Goal: Information Seeking & Learning: Learn about a topic

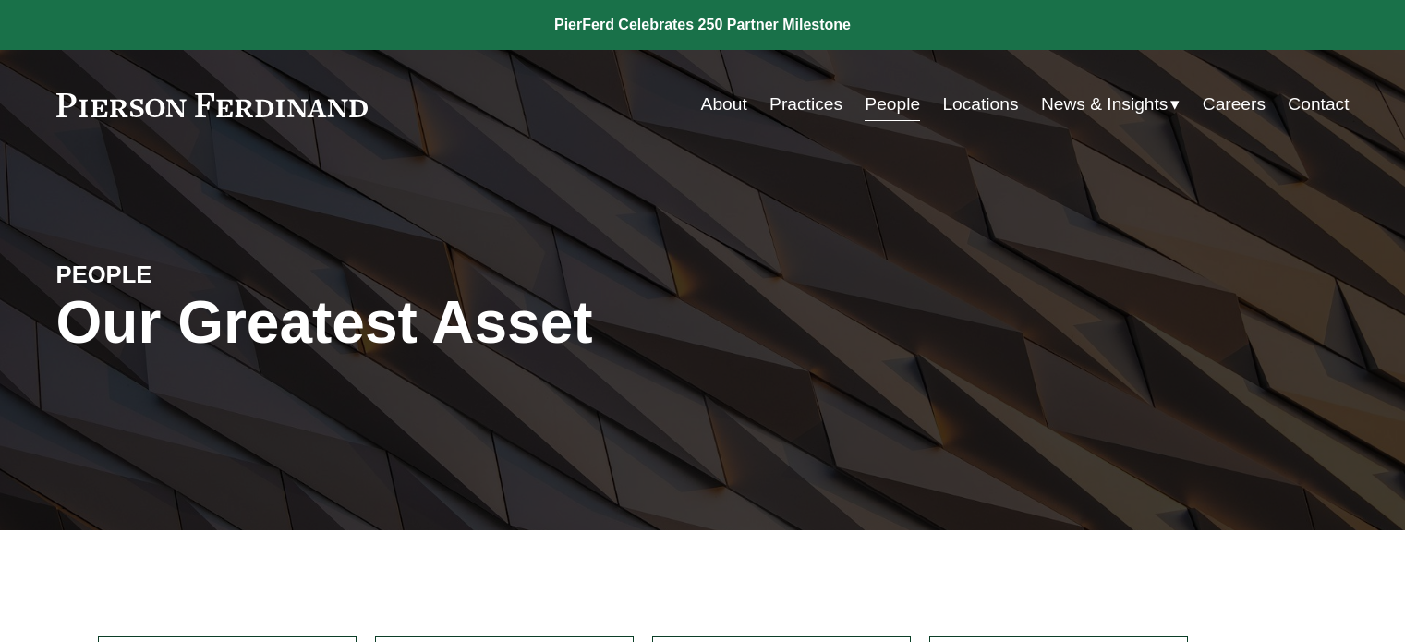
scroll to position [441, 0]
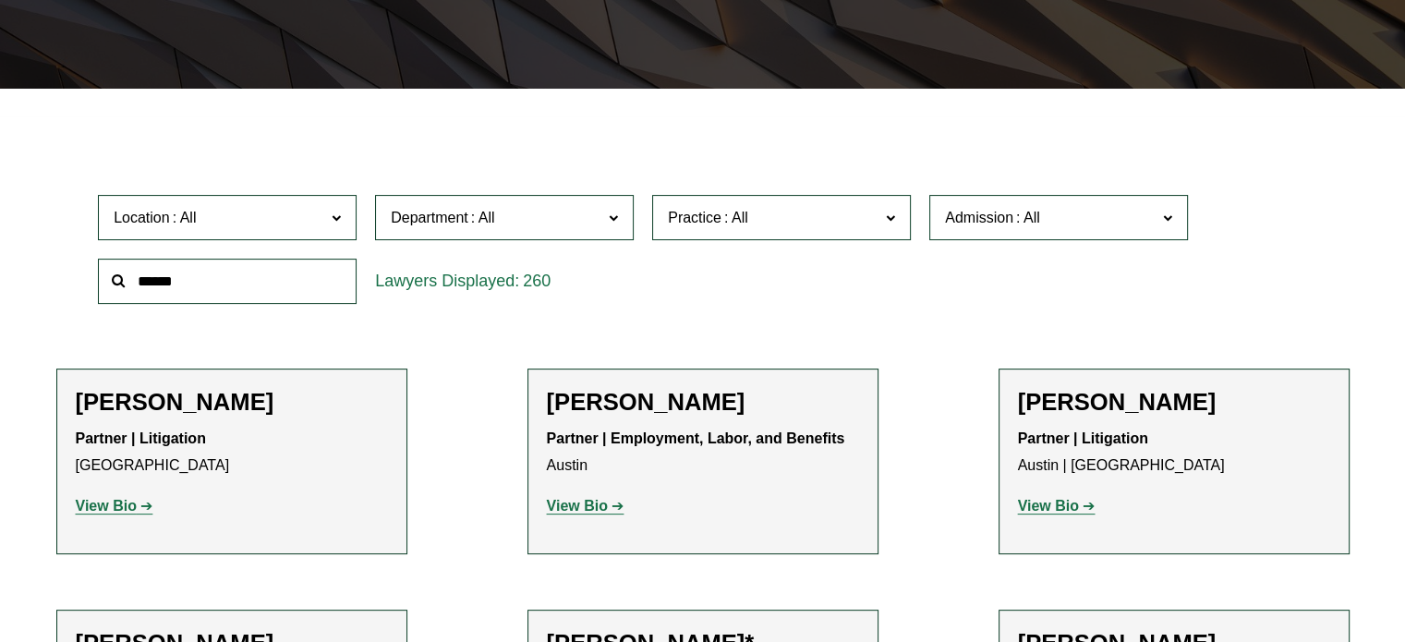
click at [1026, 232] on label "Admission" at bounding box center [1058, 217] width 259 height 45
click at [0, 0] on link "[US_STATE]" at bounding box center [0, 0] width 0 height 0
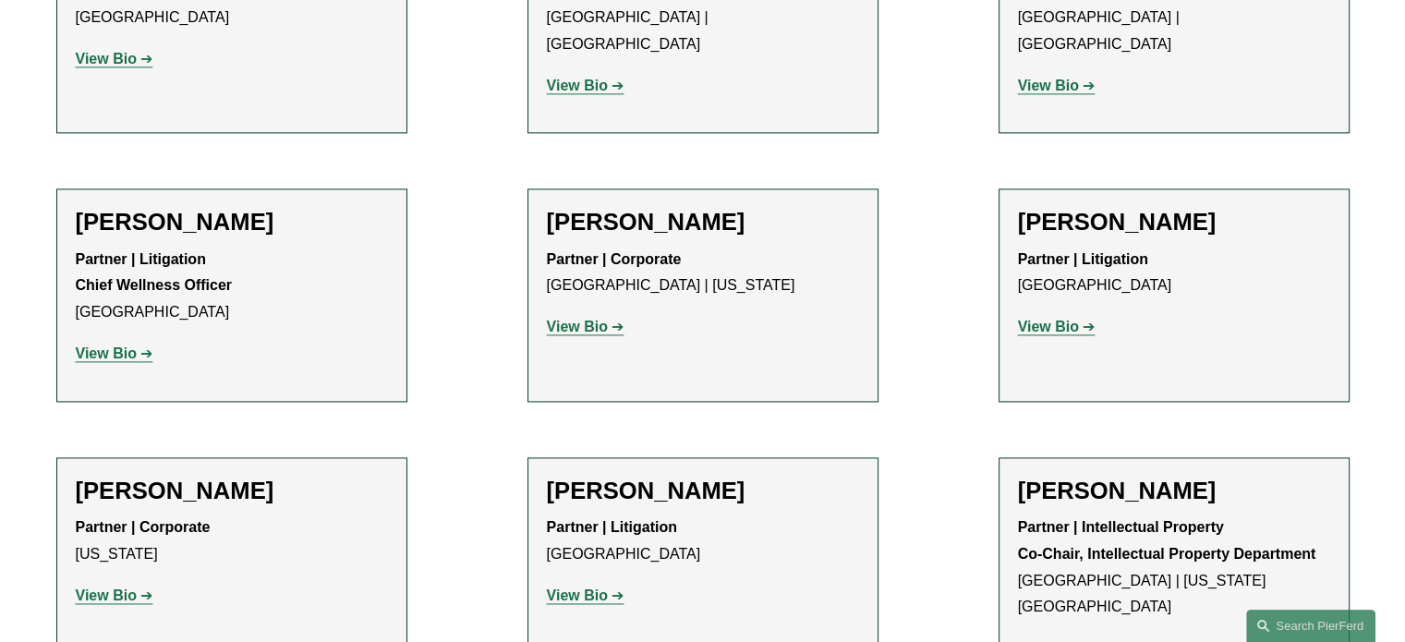
scroll to position [2499, 0]
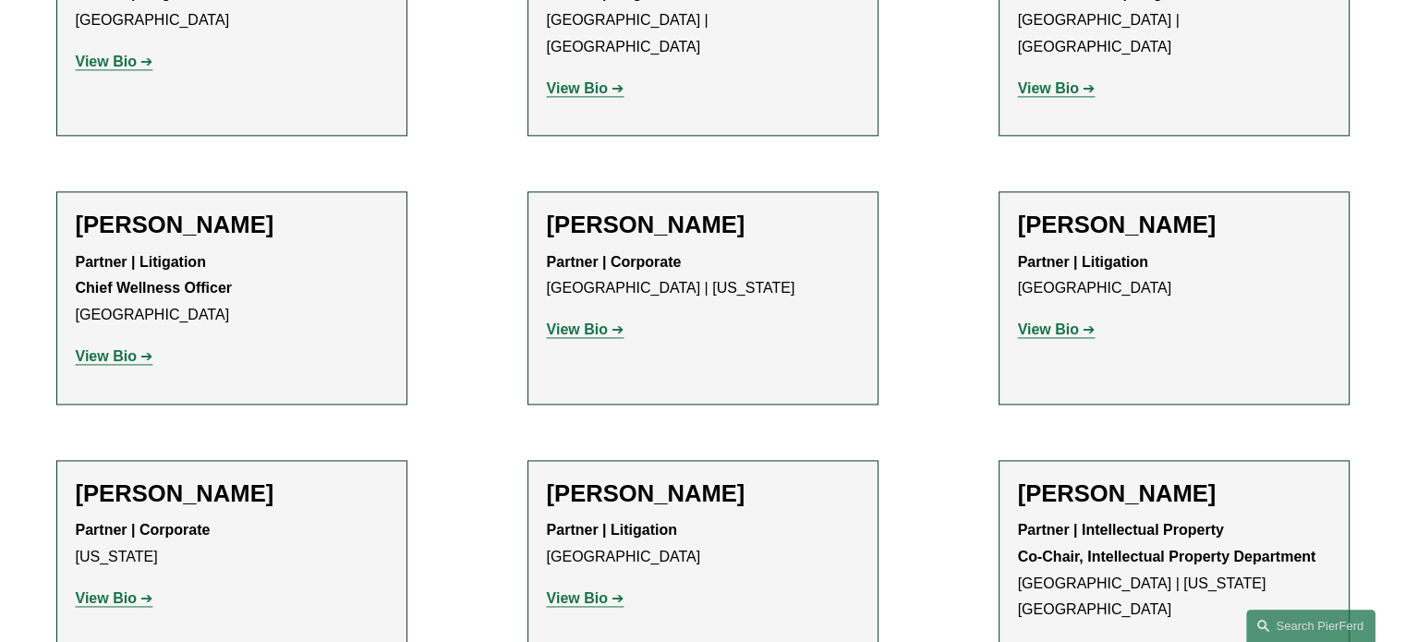
click at [104, 585] on p "View Bio" at bounding box center [232, 598] width 312 height 27
click at [106, 590] on strong "View Bio" at bounding box center [106, 598] width 61 height 16
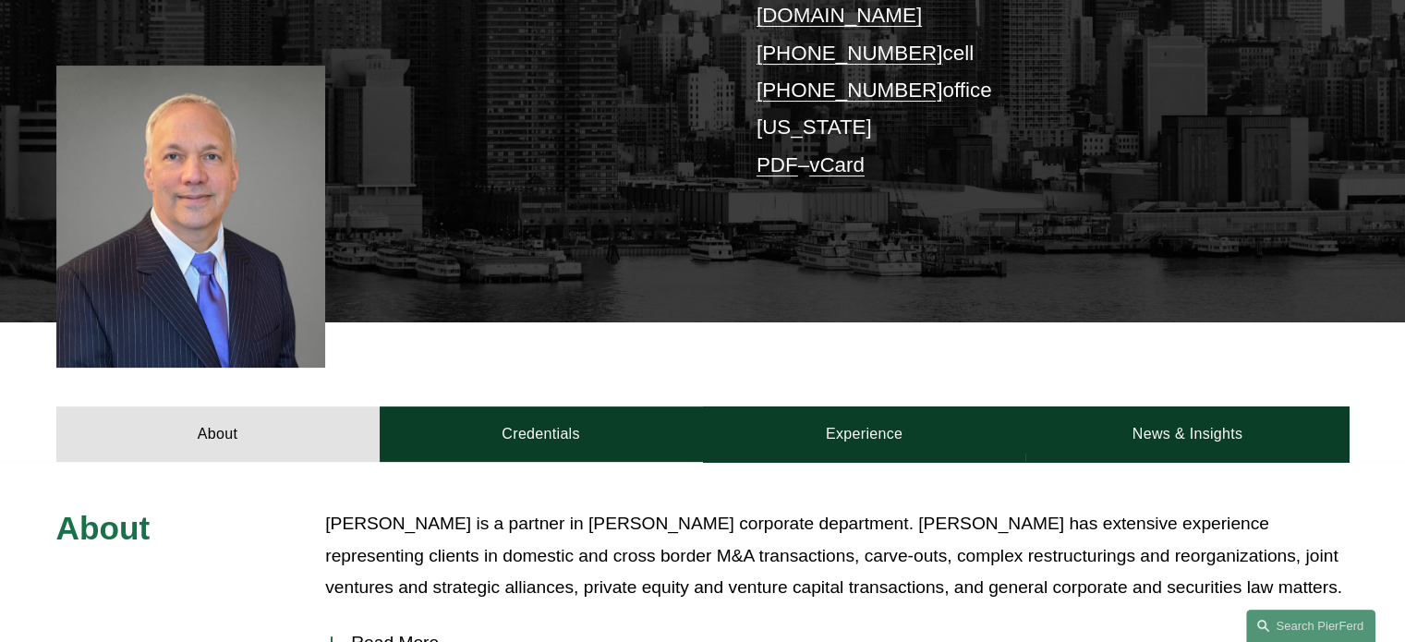
scroll to position [436, 0]
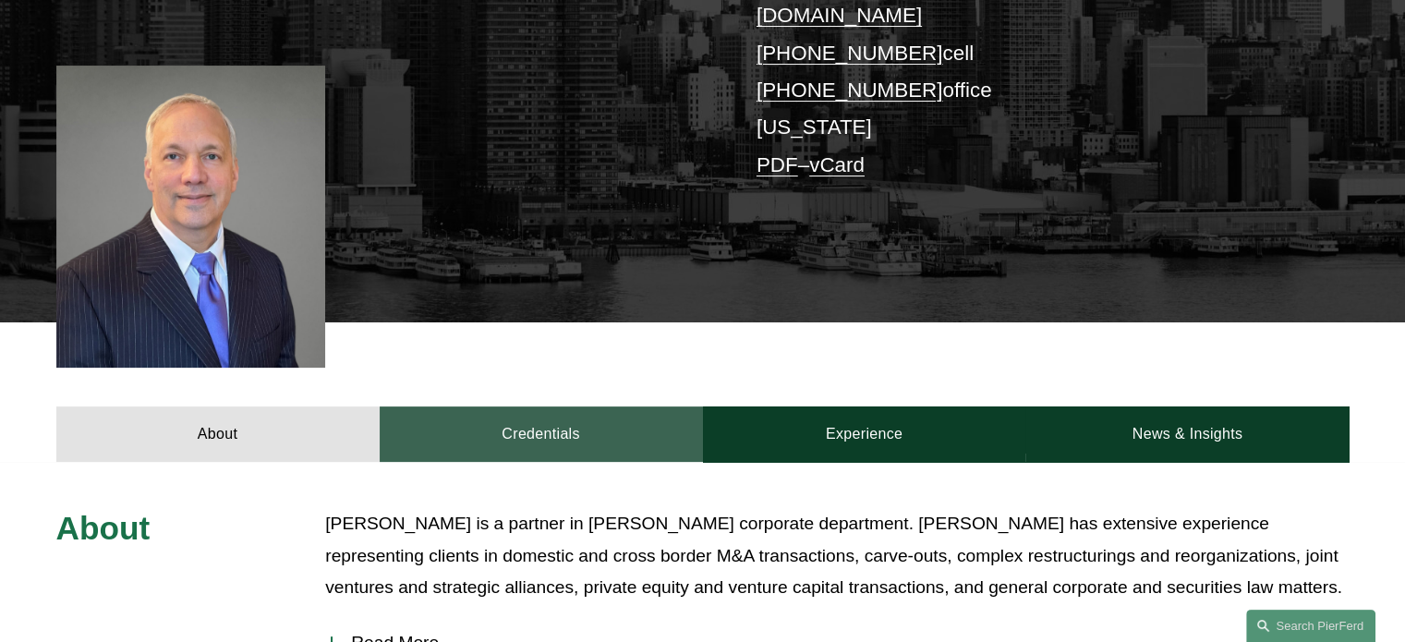
click at [475, 412] on link "Credentials" at bounding box center [541, 433] width 323 height 55
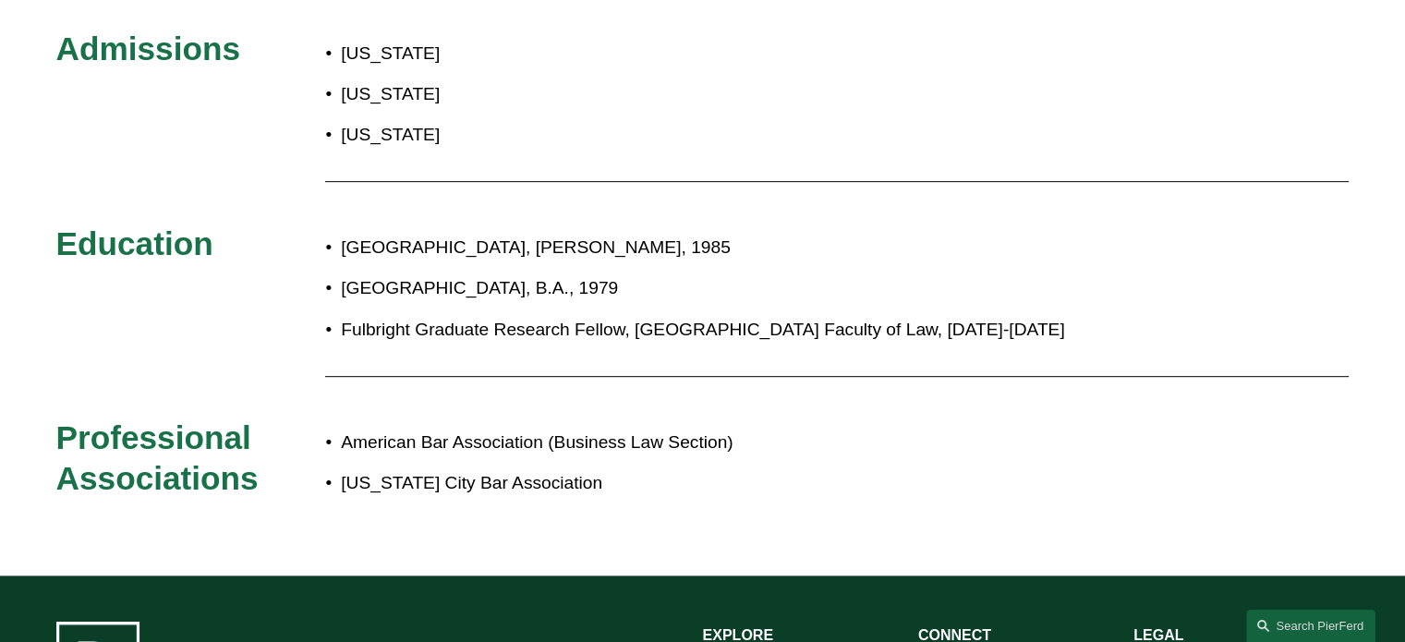
scroll to position [914, 0]
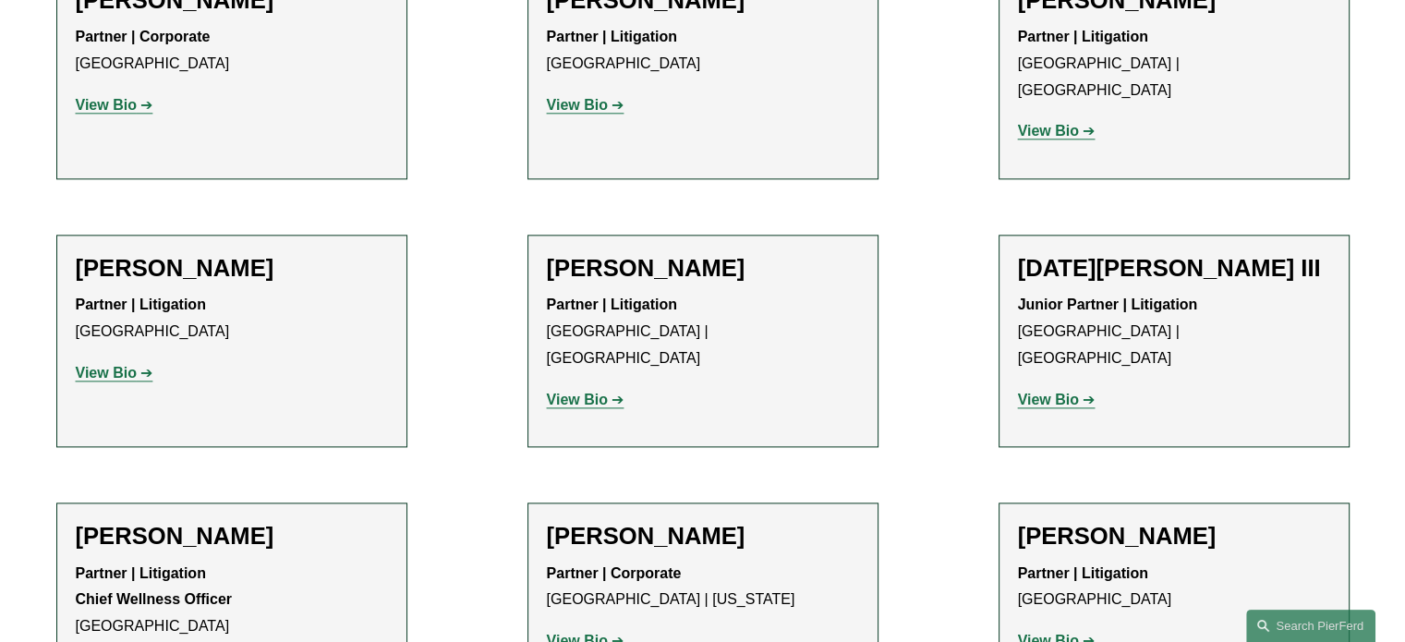
scroll to position [2187, 0]
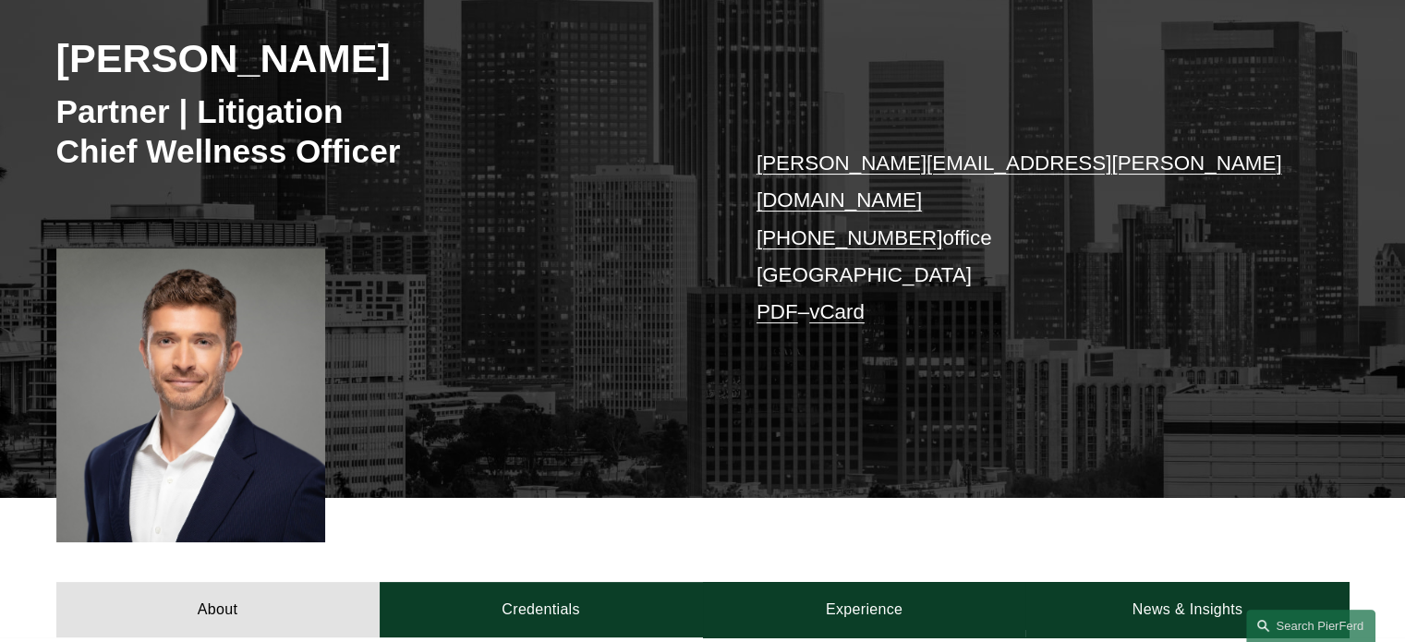
scroll to position [277, 0]
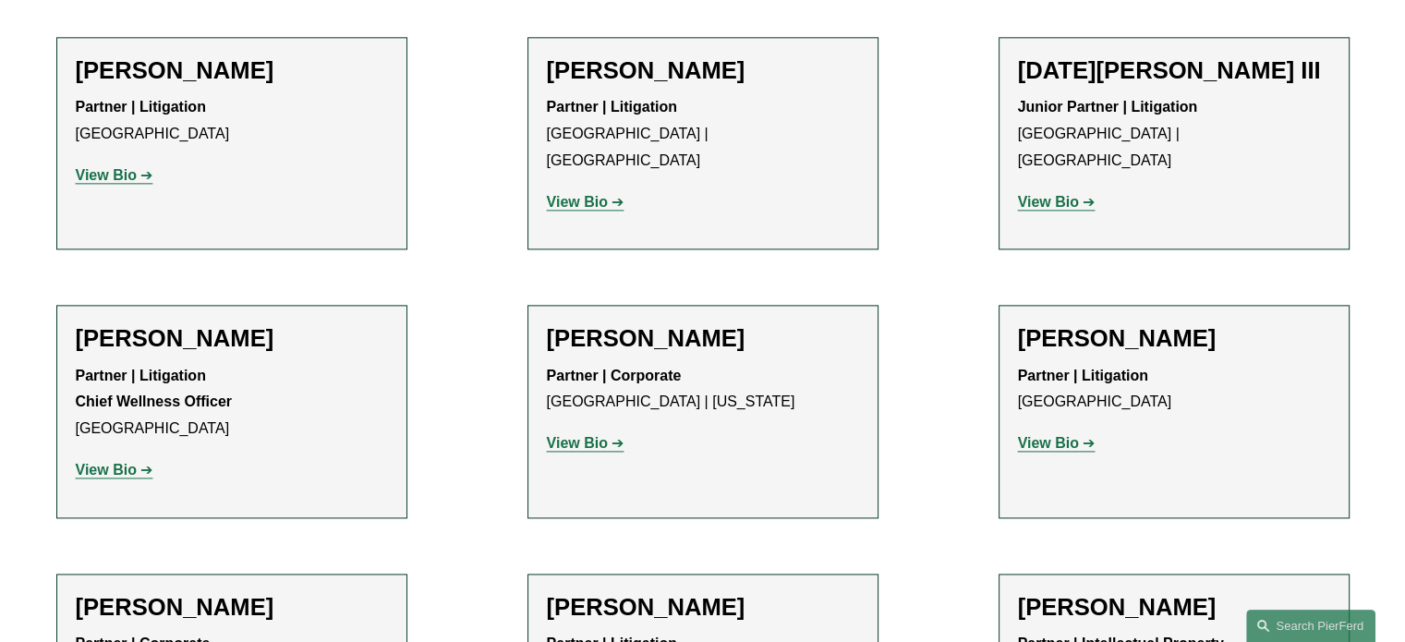
scroll to position [2402, 0]
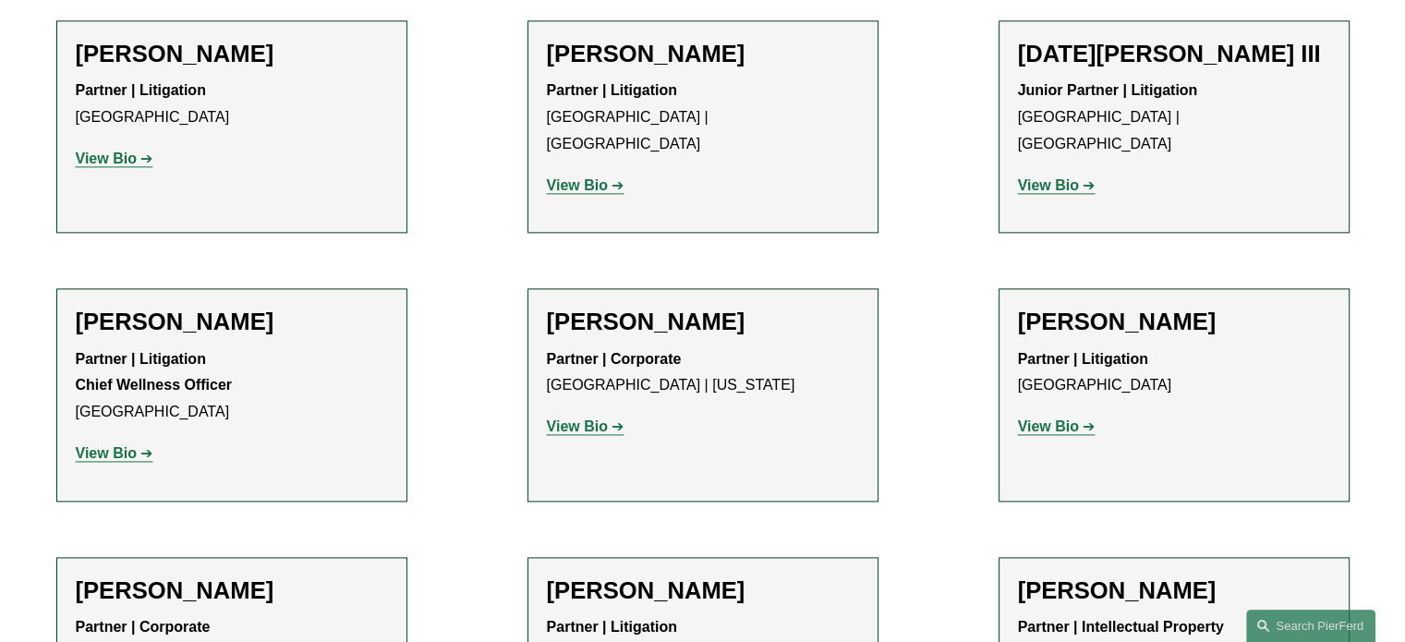
click at [580, 414] on p "View Bio" at bounding box center [703, 427] width 312 height 27
click at [578, 418] on strong "View Bio" at bounding box center [577, 426] width 61 height 16
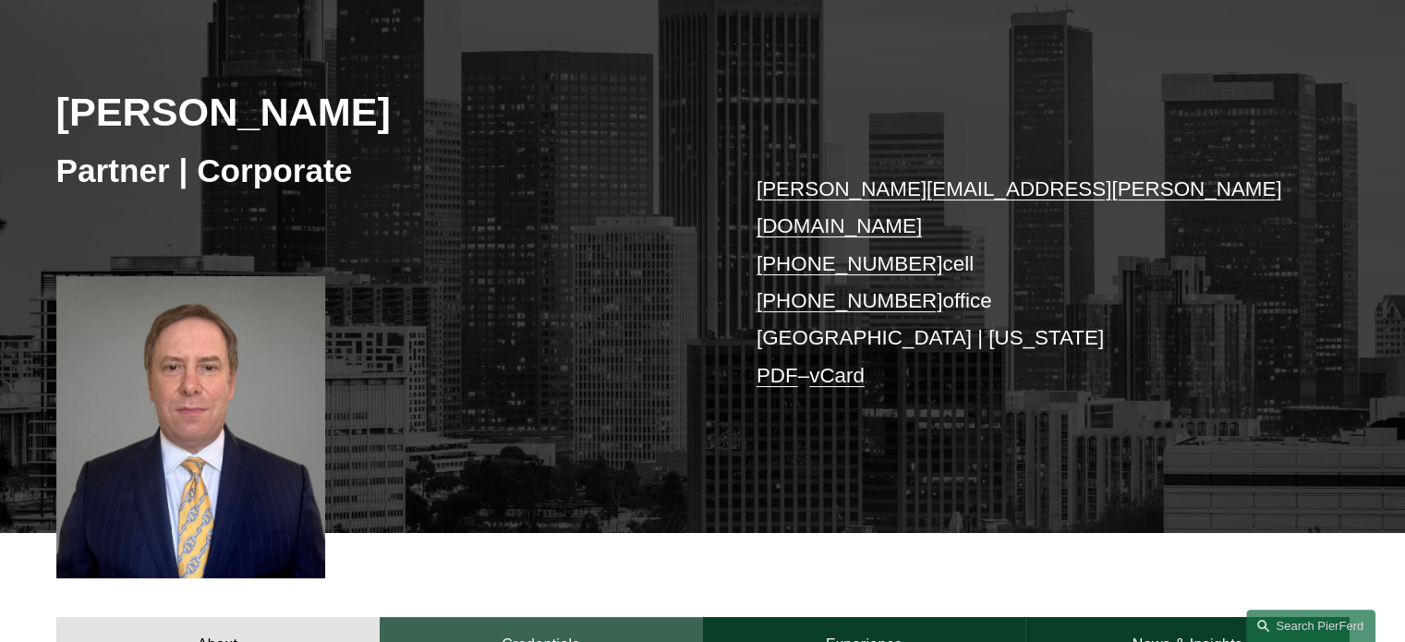
scroll to position [185, 0]
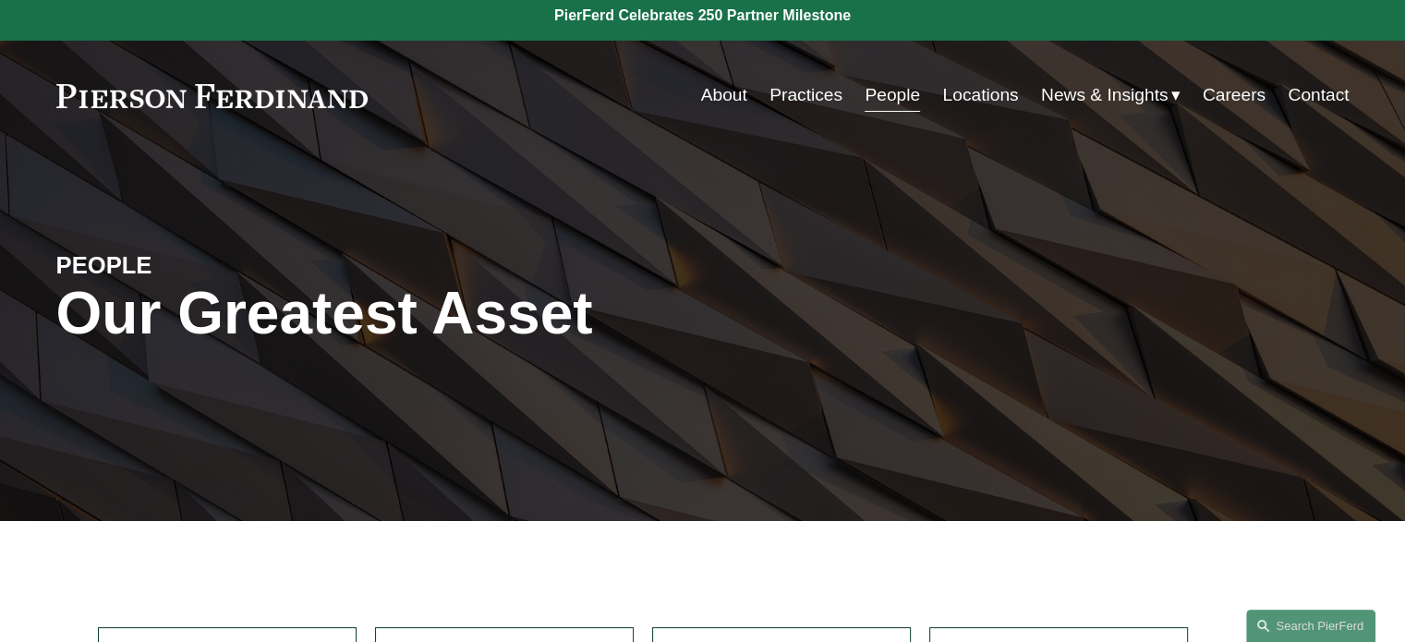
scroll to position [381, 0]
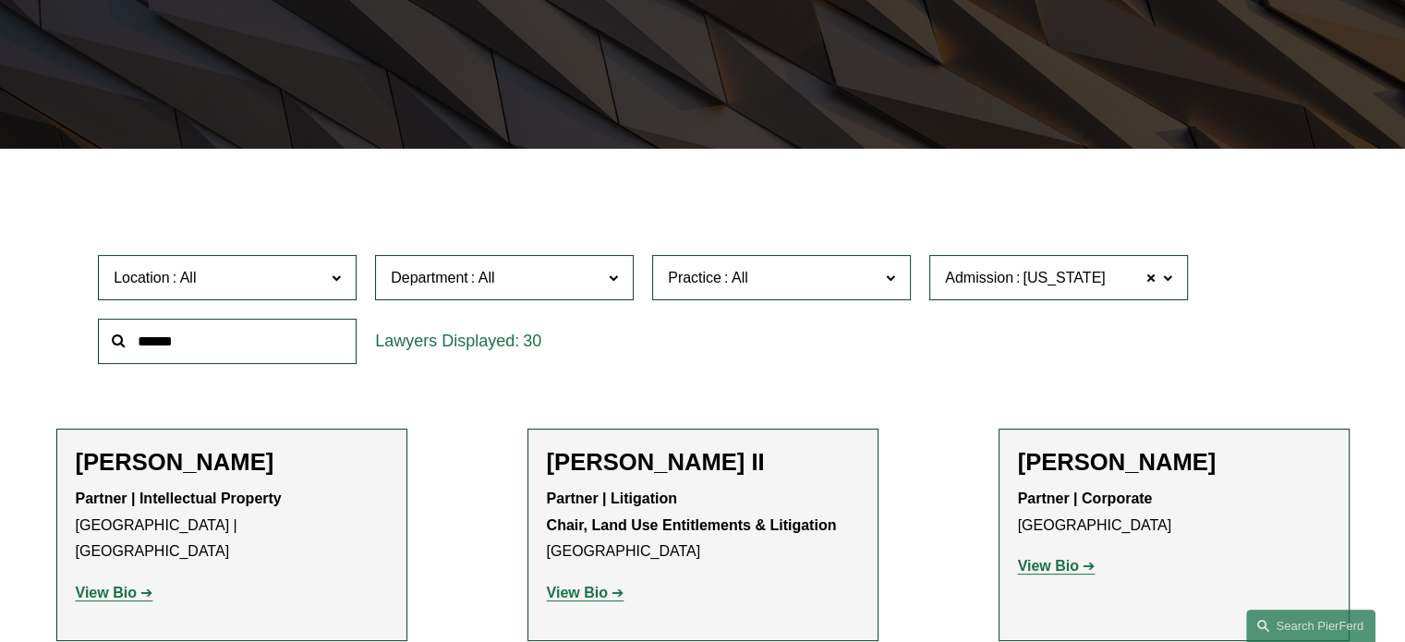
click at [613, 277] on span at bounding box center [613, 277] width 9 height 24
click at [0, 0] on link "Corporate" at bounding box center [0, 0] width 0 height 0
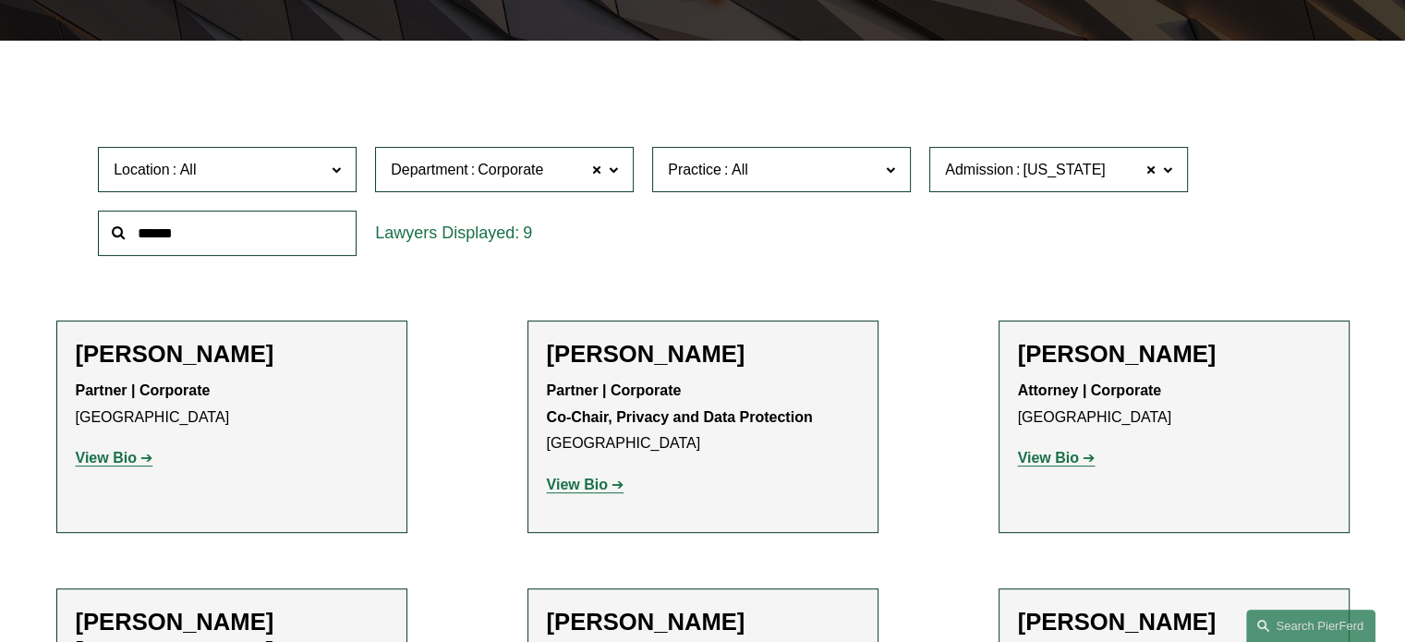
scroll to position [491, 0]
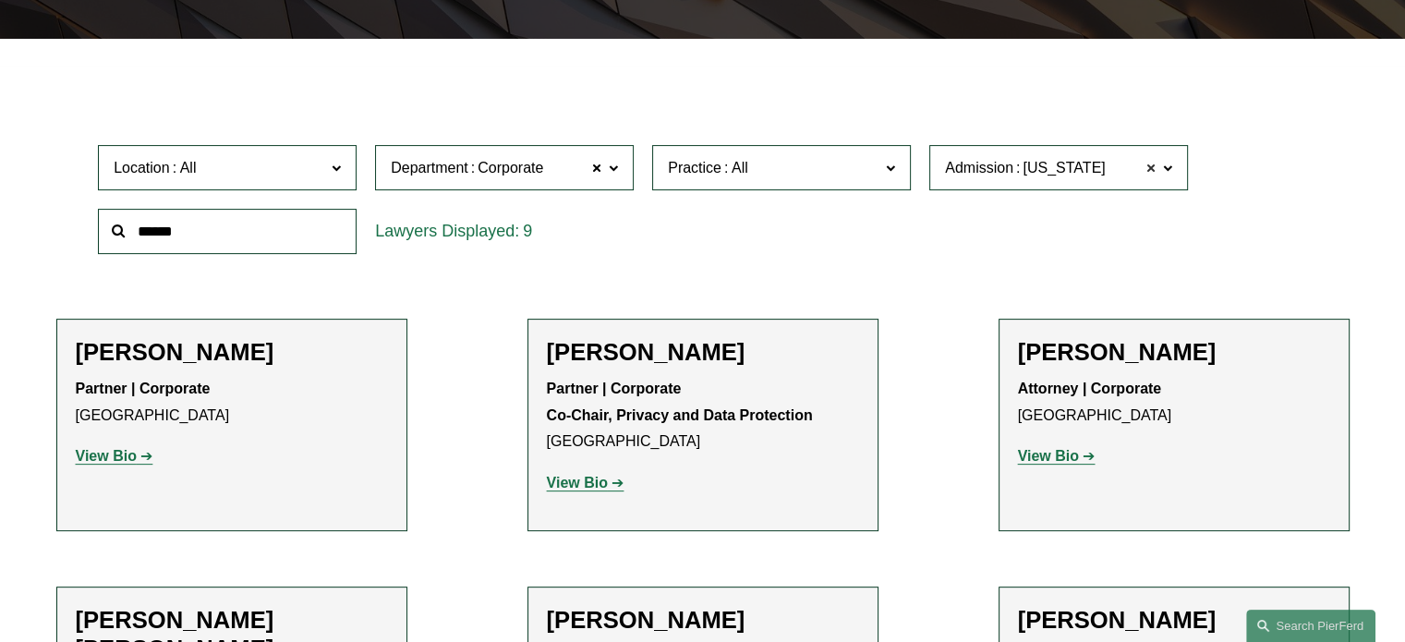
click at [1151, 170] on span at bounding box center [1150, 168] width 11 height 24
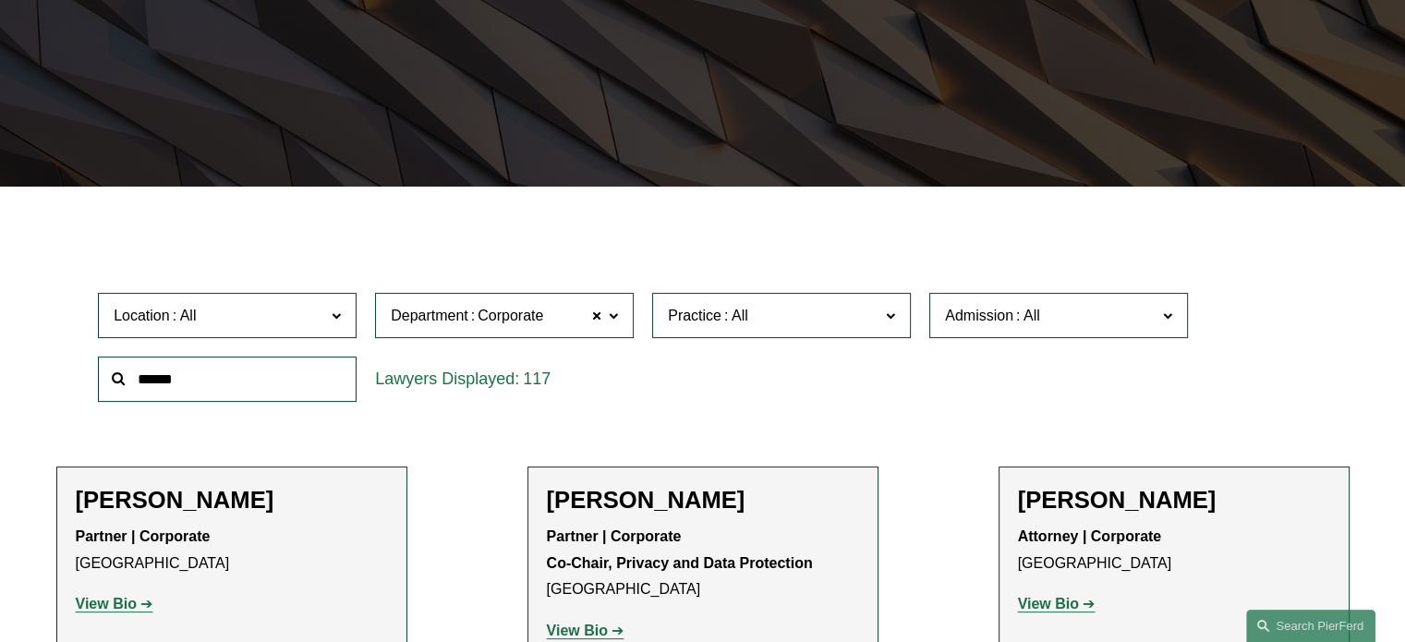
scroll to position [342, 0]
